Goal: Task Accomplishment & Management: Manage account settings

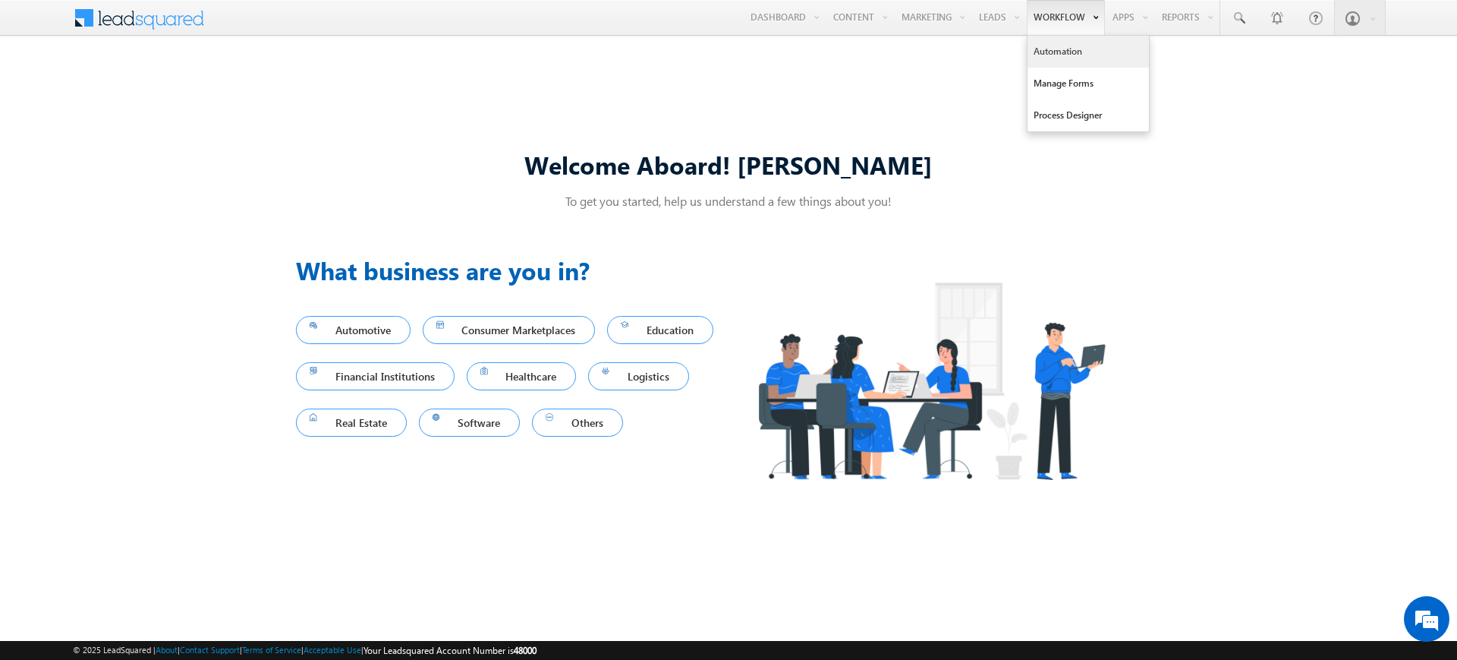
click at [1059, 49] on link "Automation" at bounding box center [1088, 52] width 121 height 32
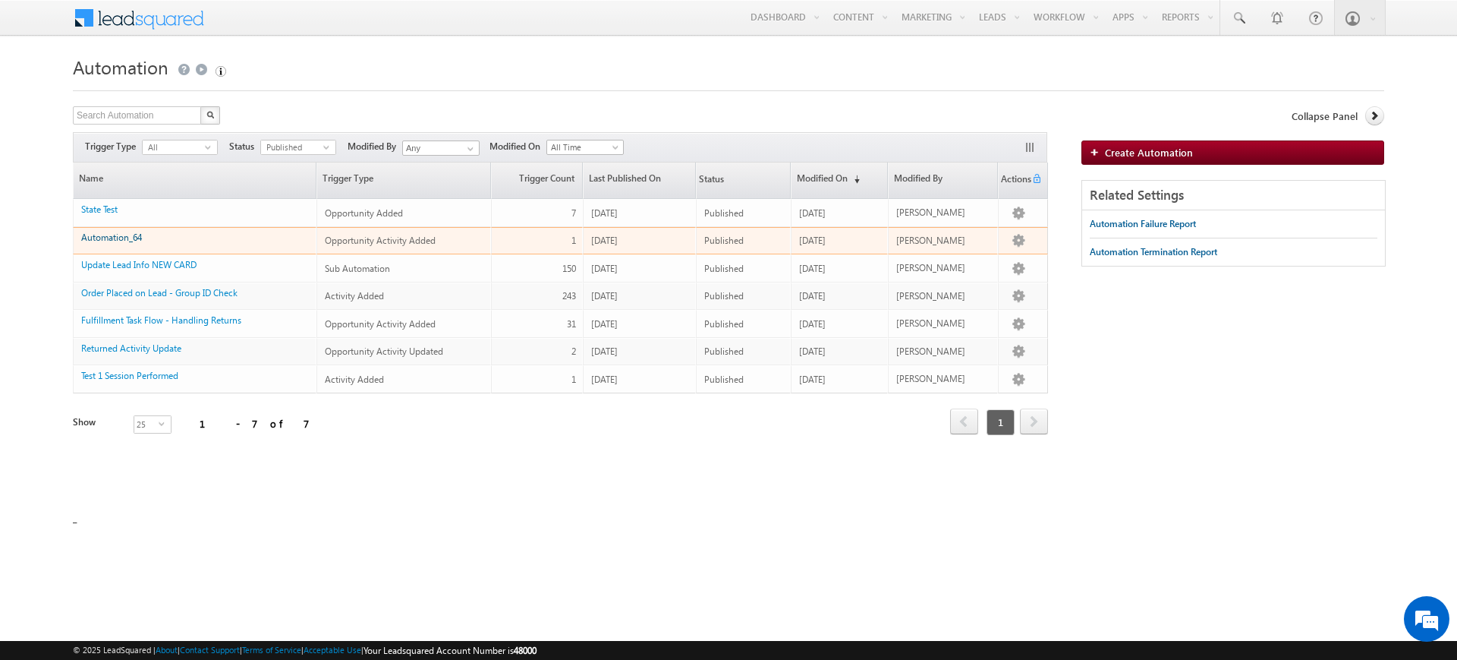
click at [140, 240] on link "Automation_64" at bounding box center [111, 237] width 61 height 11
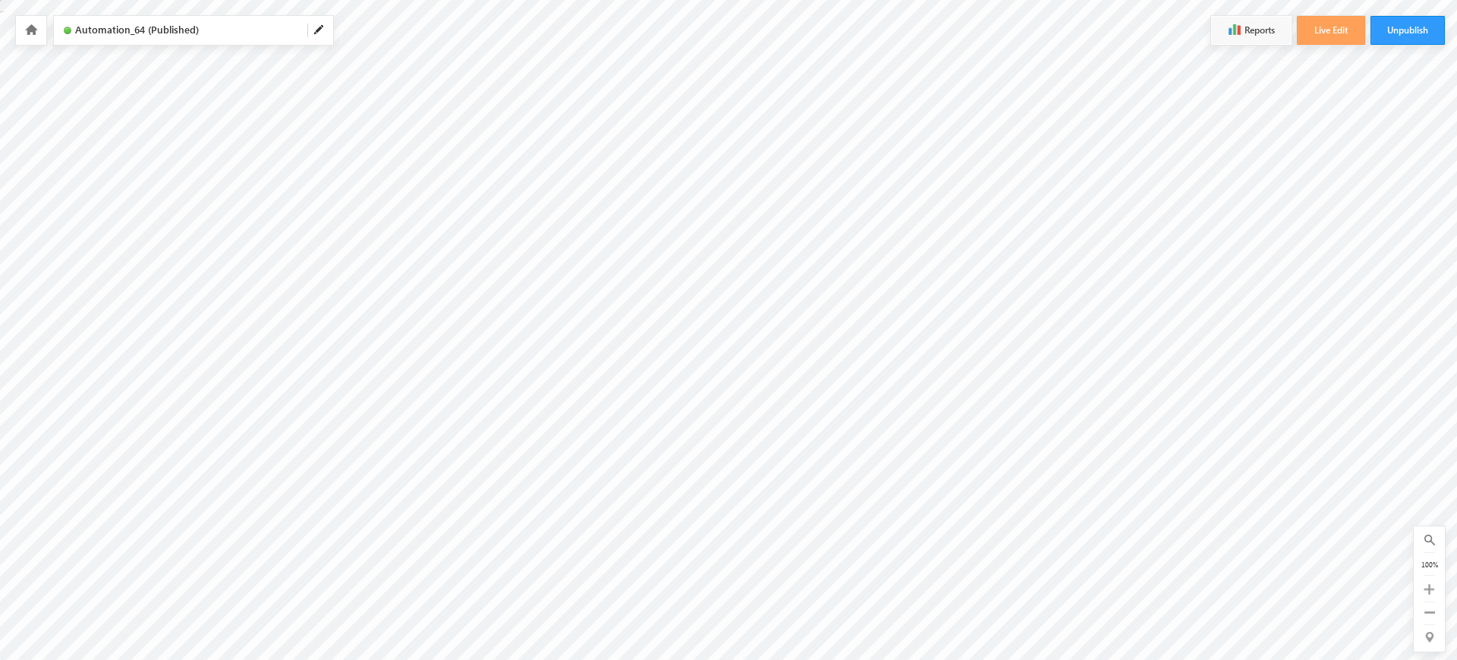
click at [33, 27] on icon at bounding box center [31, 29] width 12 height 11
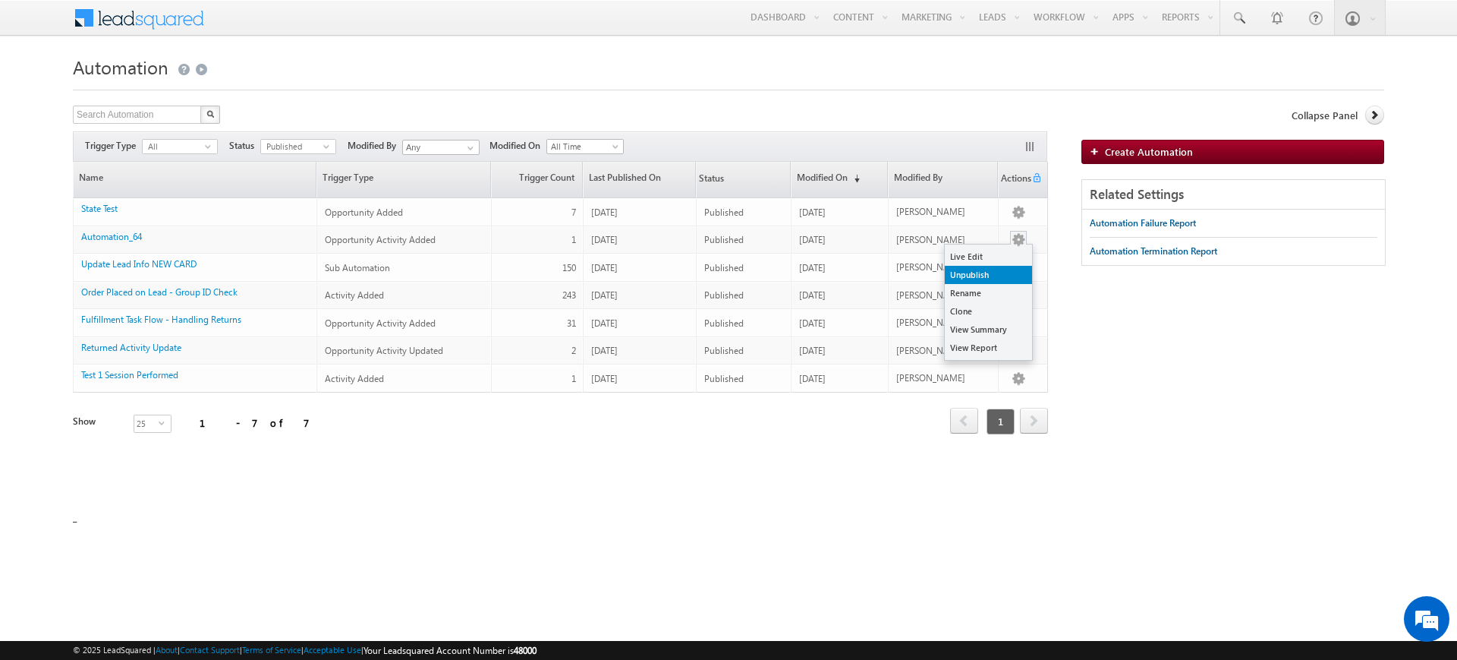
click at [1000, 279] on link "Unpublish" at bounding box center [988, 275] width 87 height 18
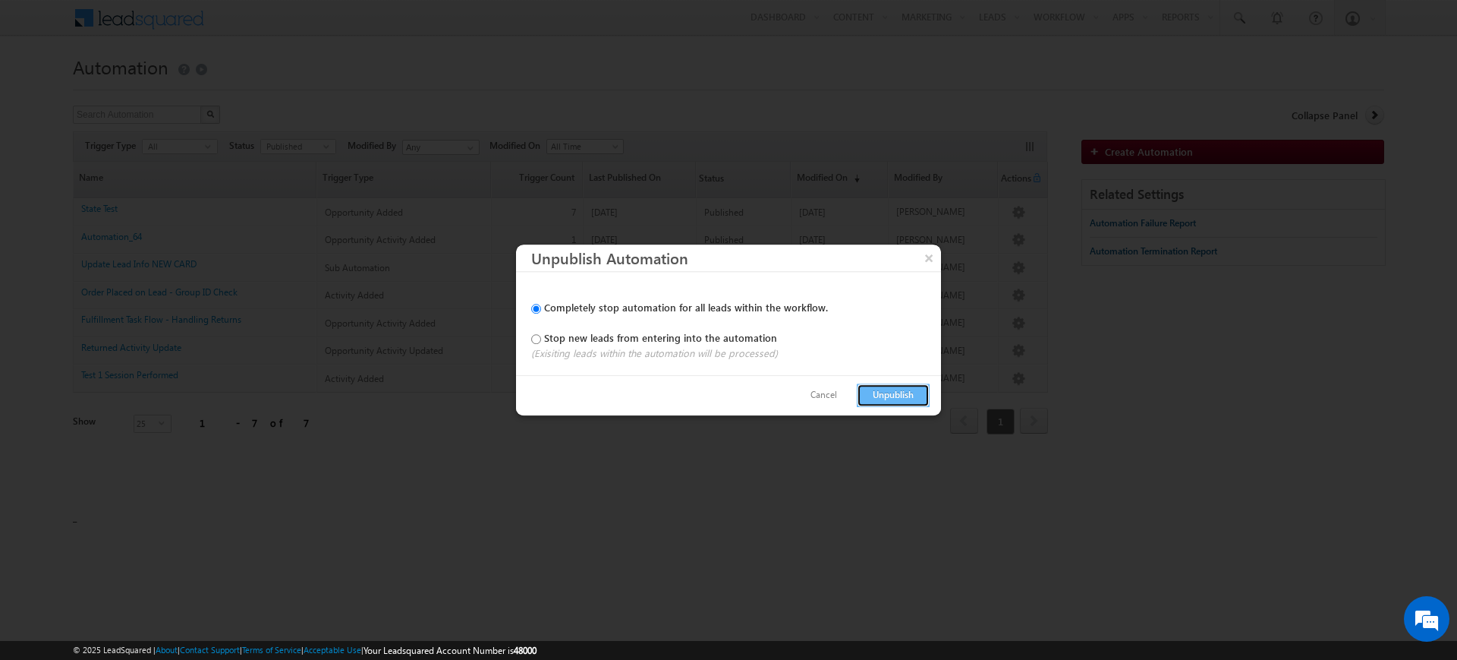
click at [909, 398] on button "Unpublish" at bounding box center [893, 395] width 73 height 24
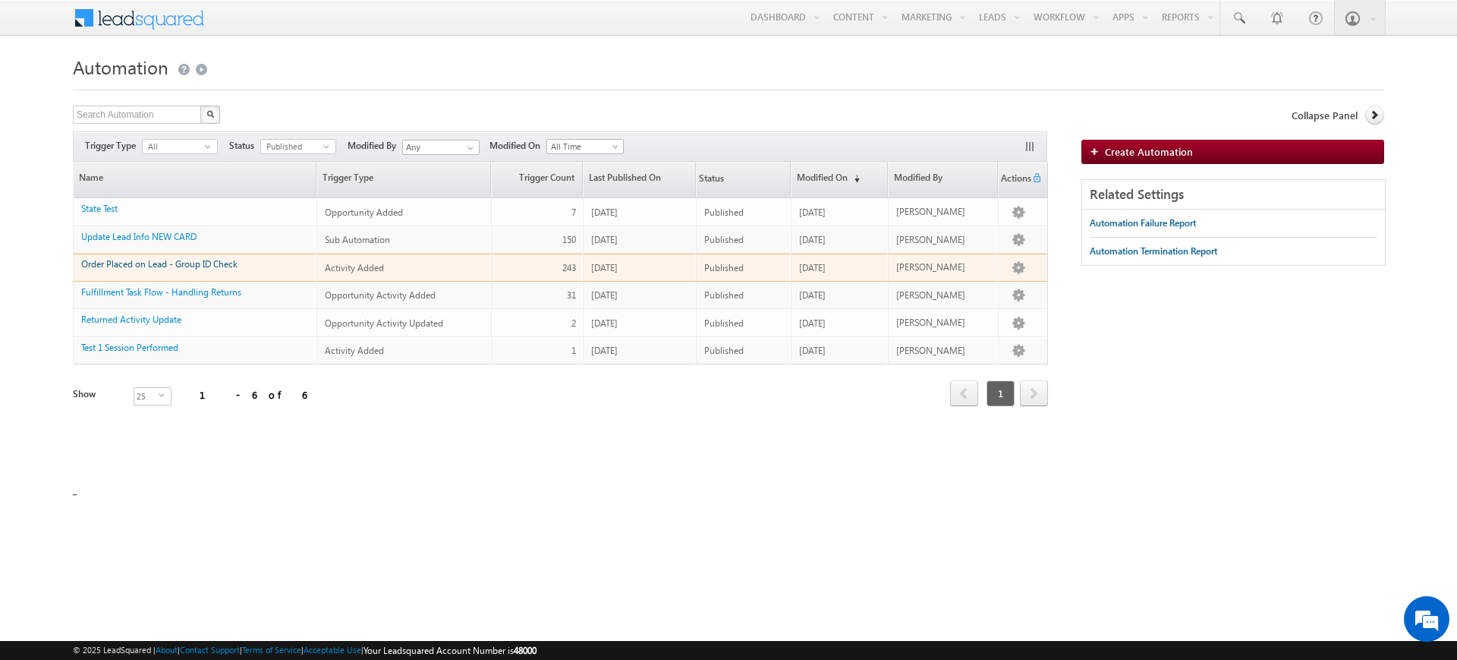
click at [222, 264] on link "Order Placed on Lead - Group ID Check" at bounding box center [159, 263] width 156 height 11
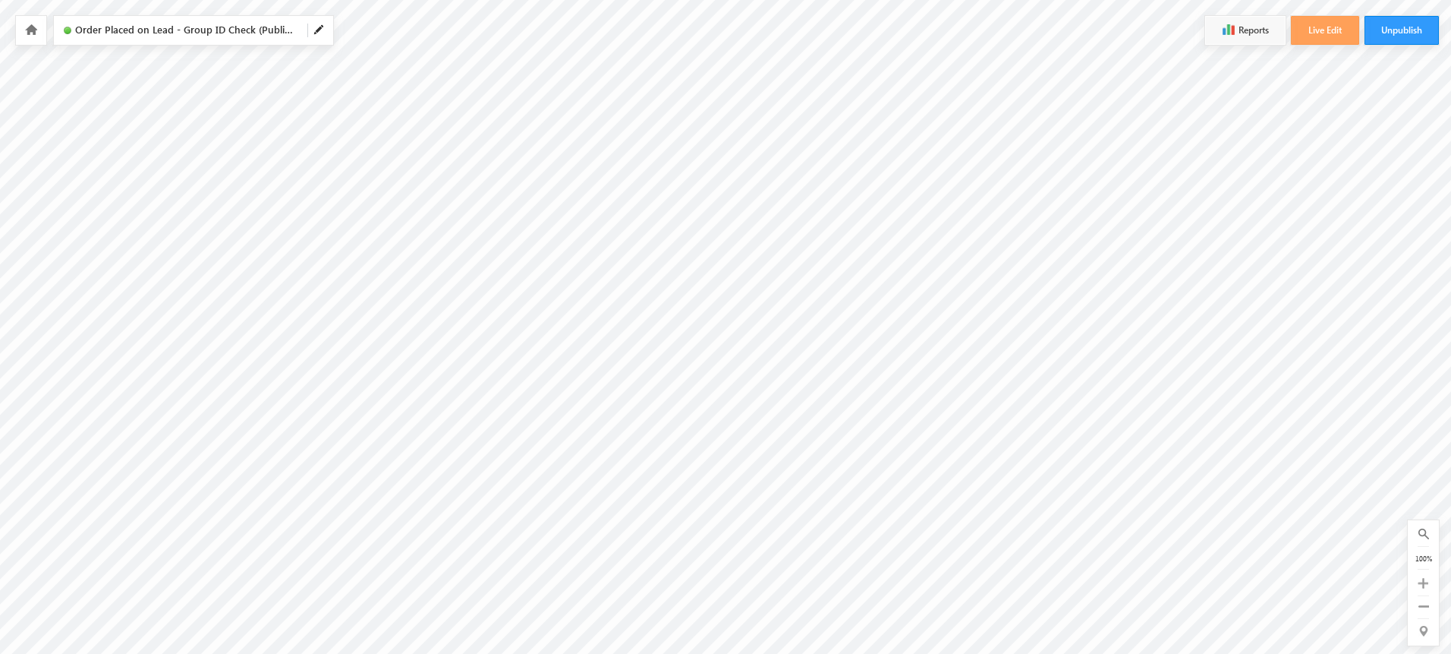
scroll to position [127, 2076]
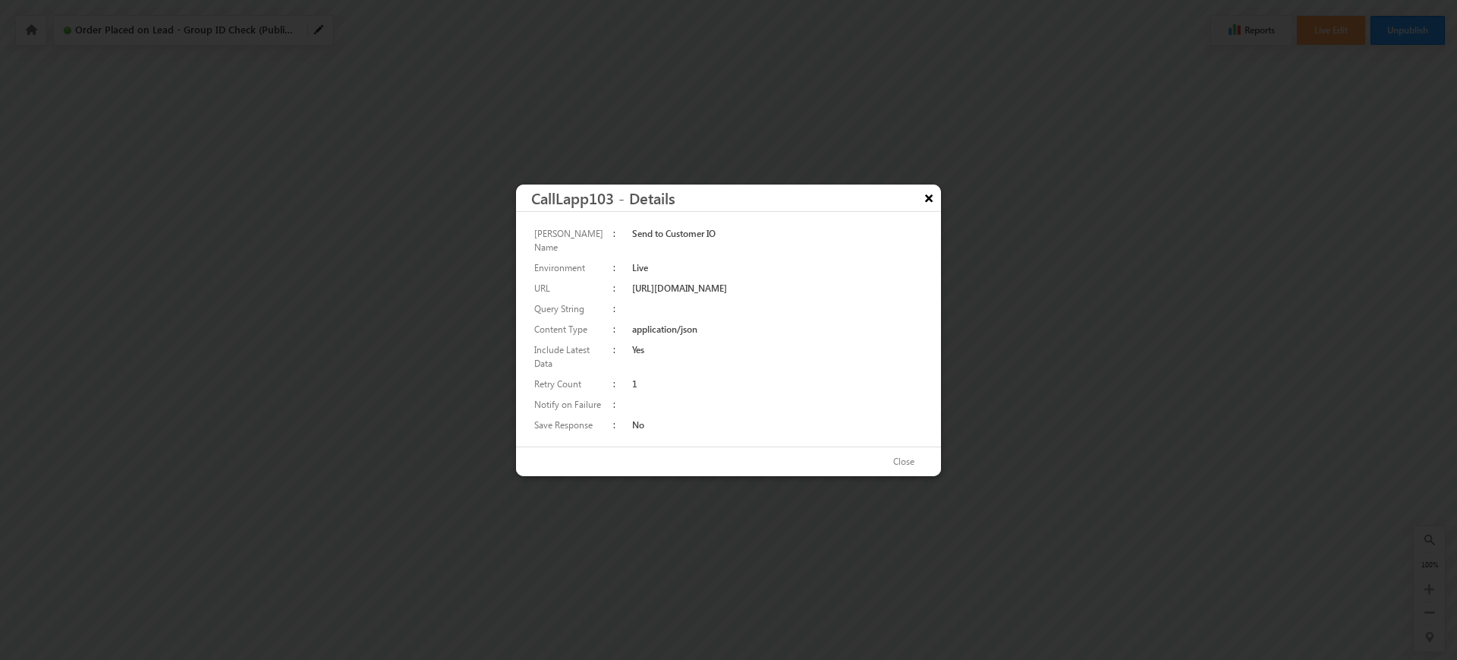
click at [927, 203] on button "×" at bounding box center [929, 197] width 24 height 27
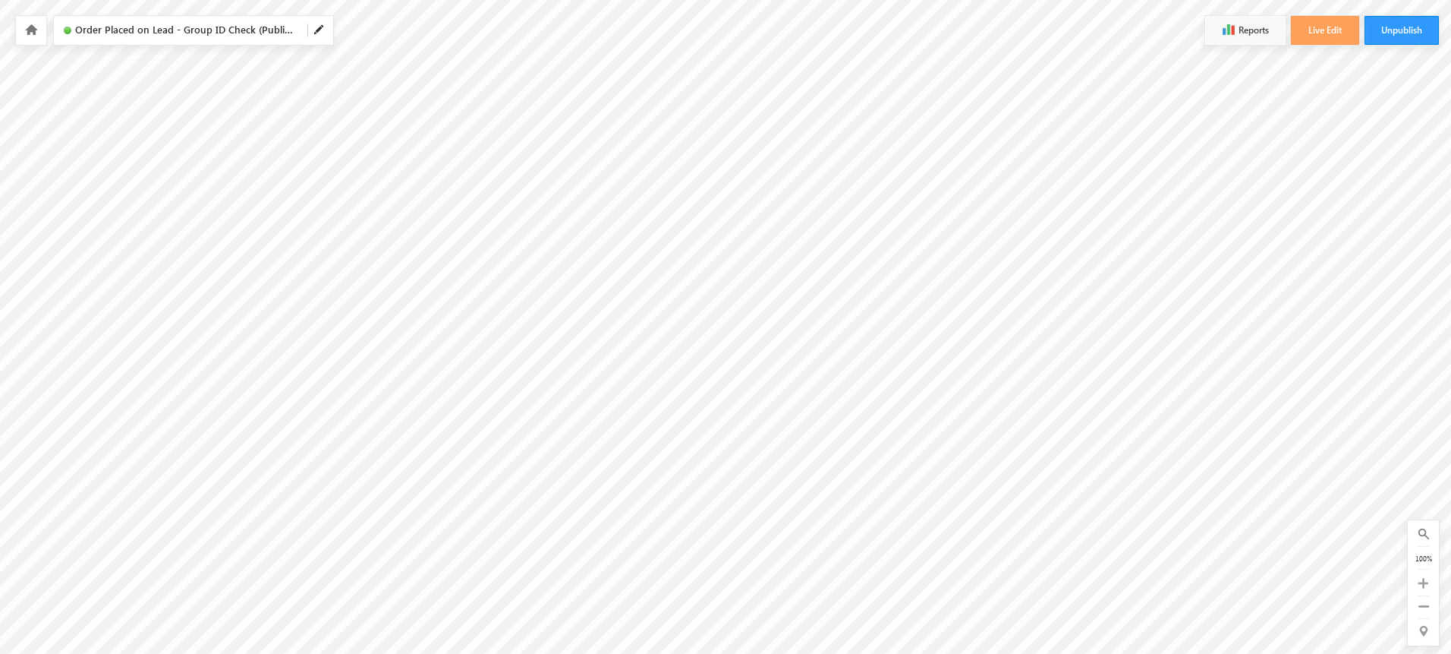
scroll to position [63, 431]
click at [36, 28] on icon at bounding box center [31, 29] width 12 height 11
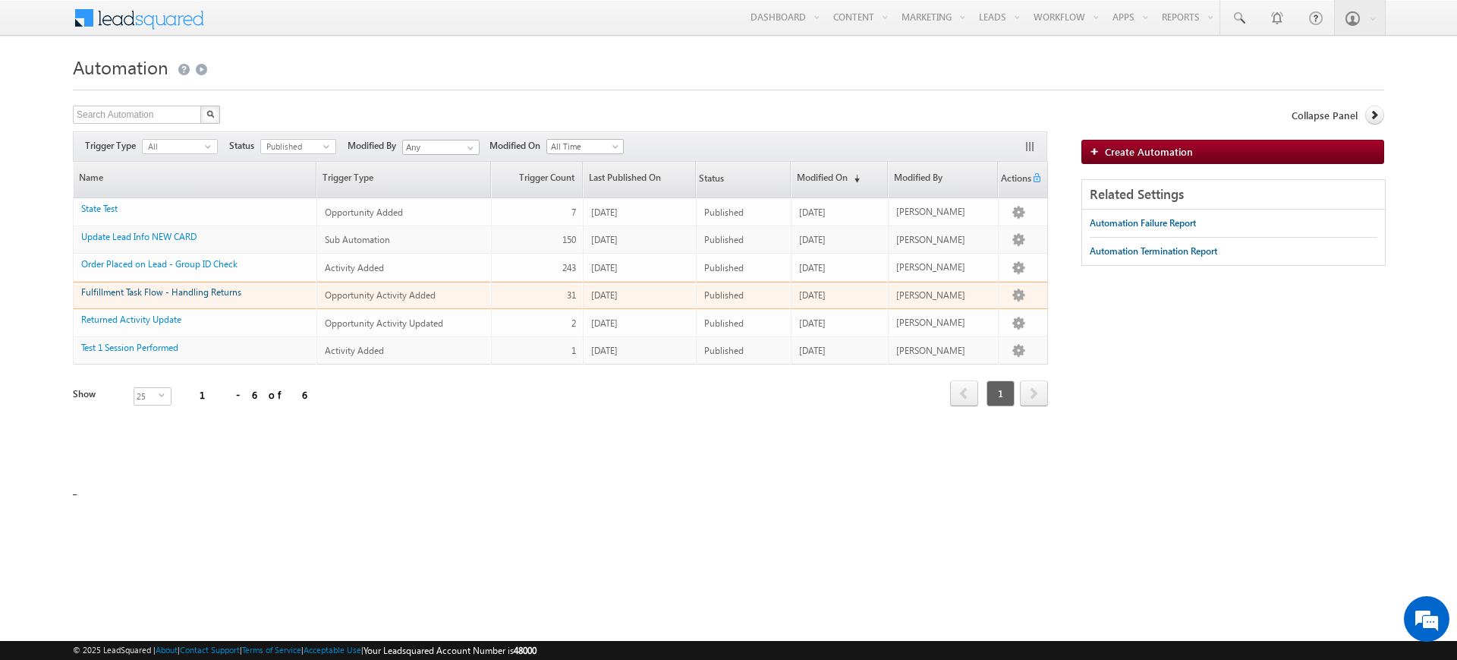
click at [156, 294] on link "Fulfillment Task Flow - Handling Returns" at bounding box center [161, 291] width 160 height 11
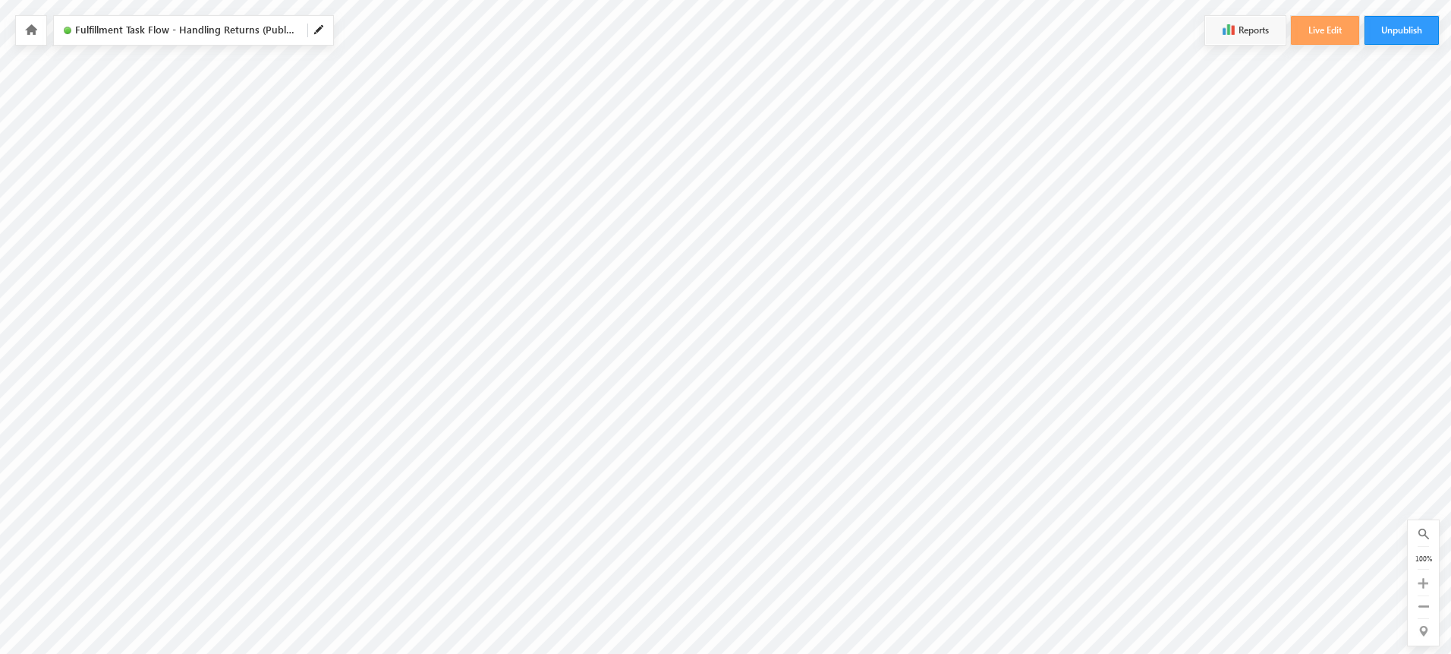
scroll to position [63, 253]
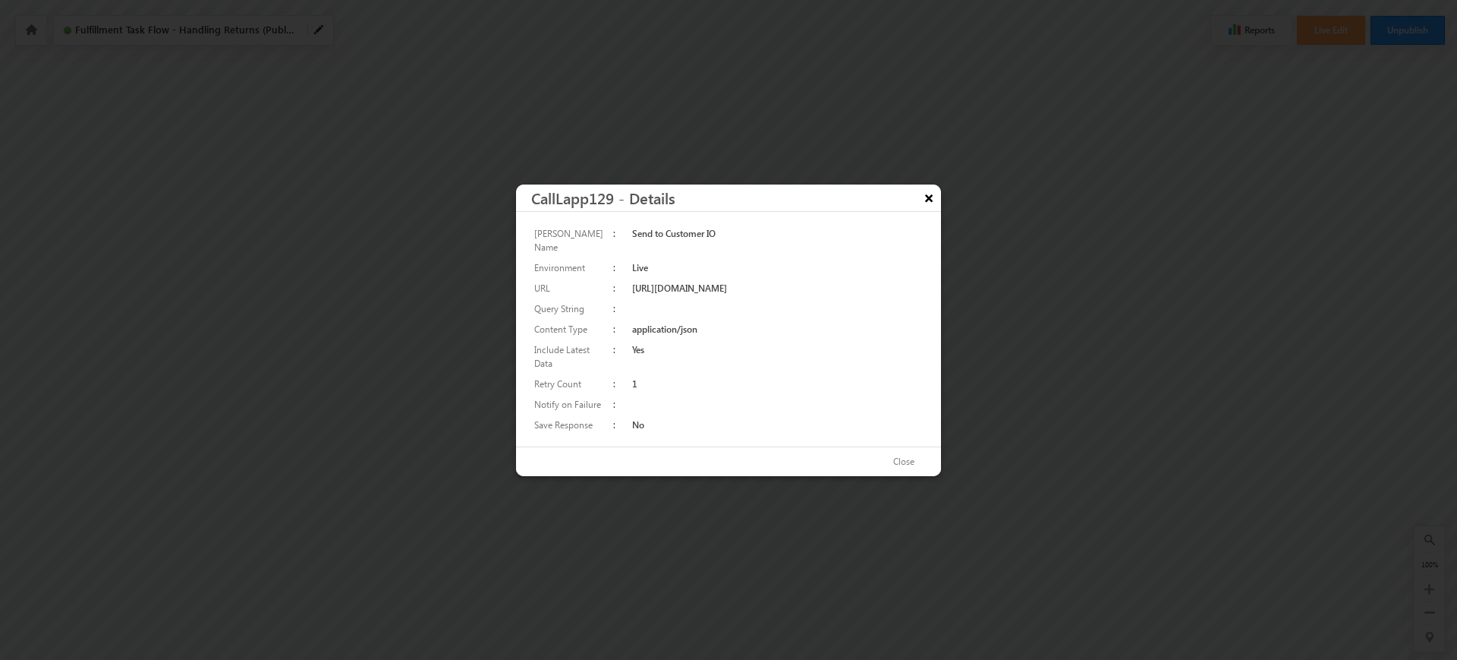
click at [934, 203] on button "×" at bounding box center [929, 197] width 24 height 27
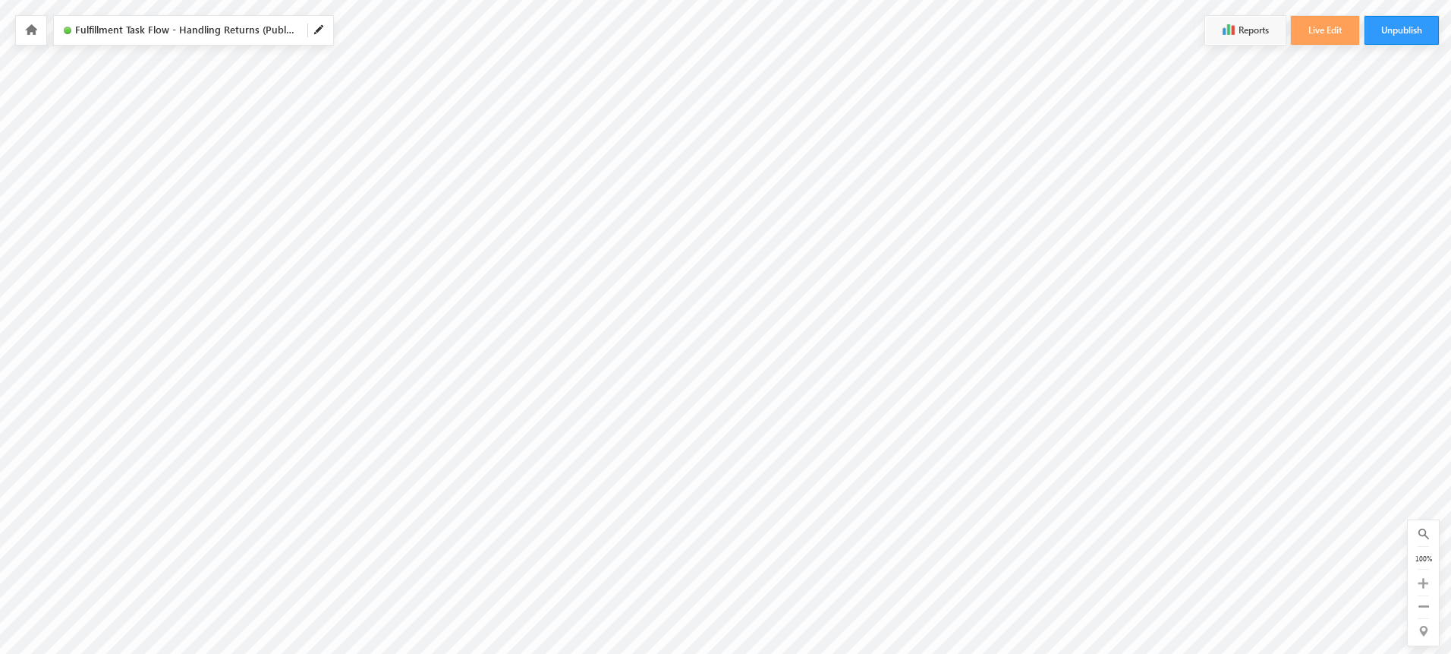
scroll to position [348, 253]
click at [32, 29] on icon at bounding box center [31, 29] width 12 height 11
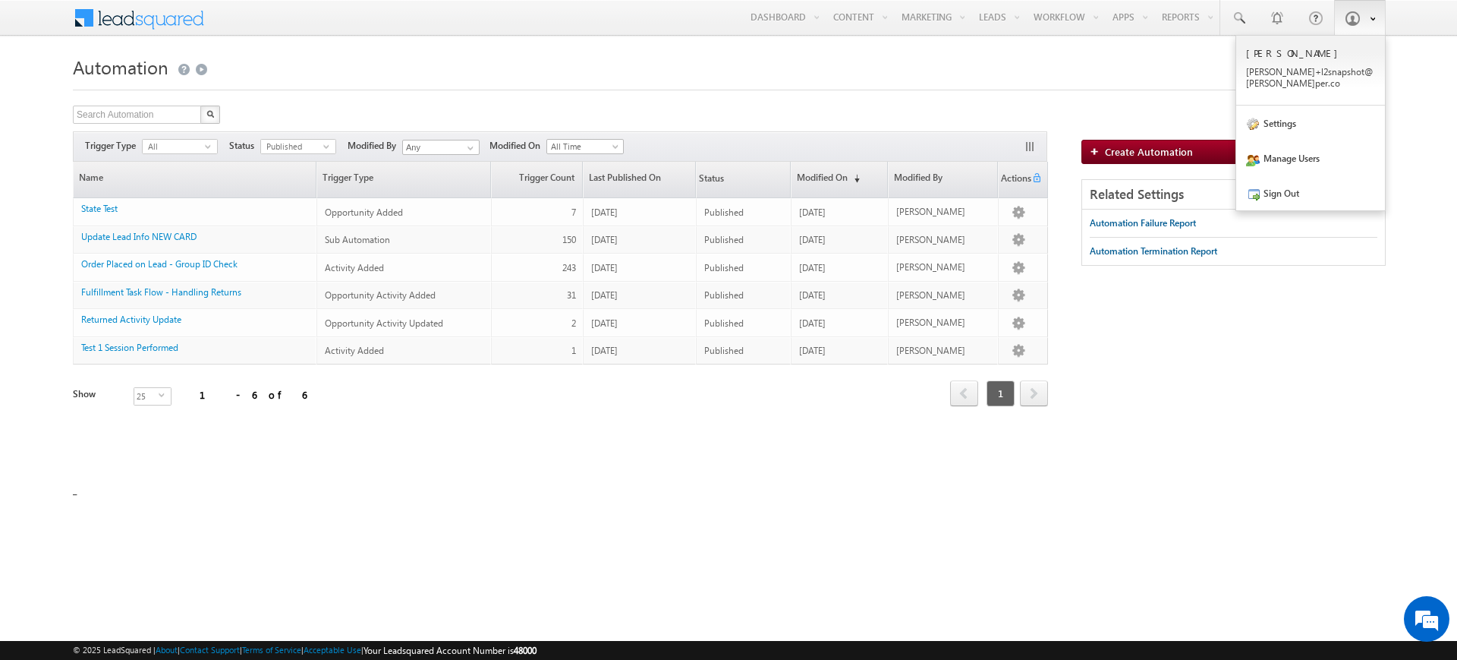
click at [1363, 23] on span at bounding box center [1368, 17] width 13 height 13
click at [1319, 175] on link "Sign Out" at bounding box center [1310, 192] width 149 height 35
